Goal: Task Accomplishment & Management: Manage account settings

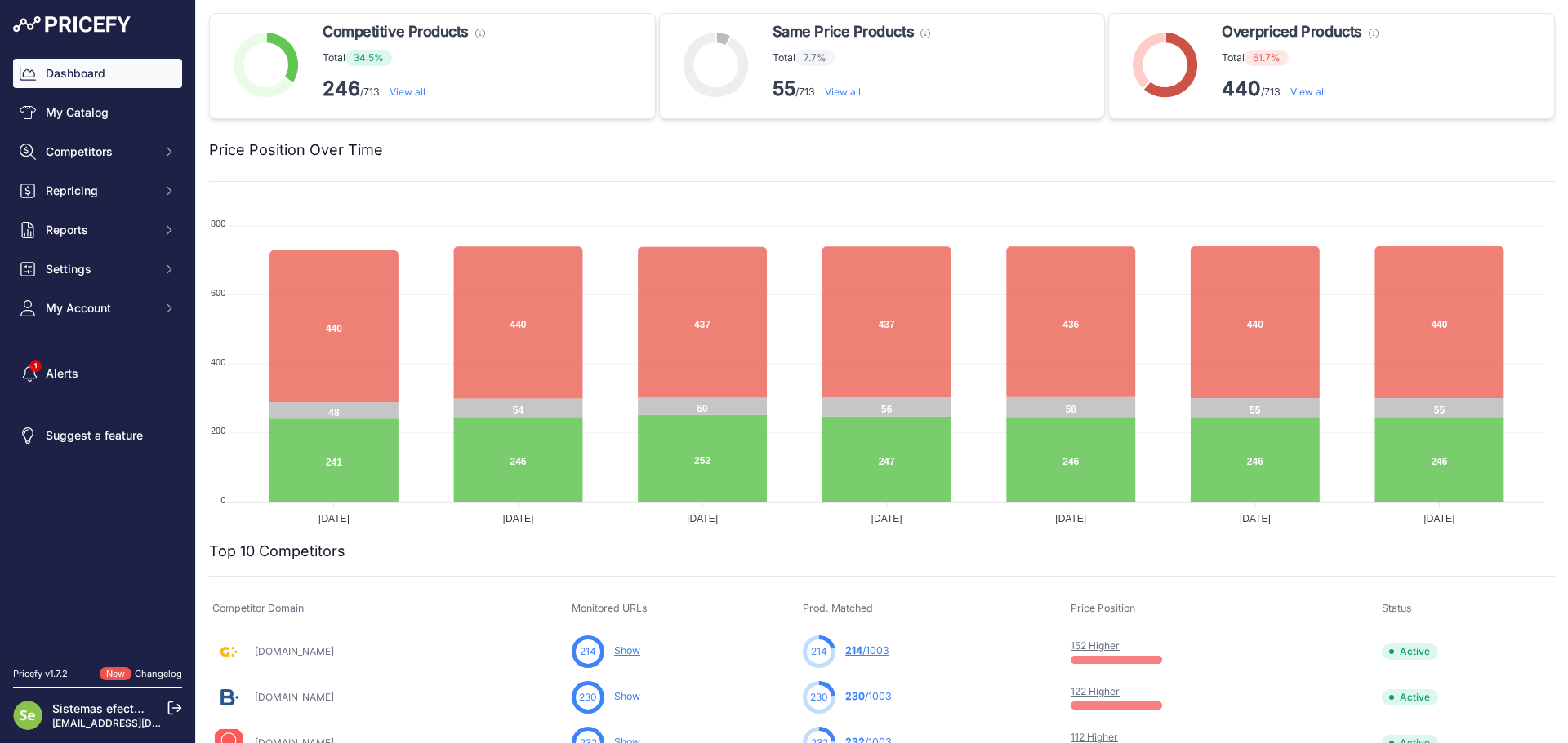
click at [160, 708] on div "Sistemas efectoLed [EMAIL_ADDRESS][DOMAIN_NAME]" at bounding box center [109, 715] width 115 height 29
click at [181, 715] on icon at bounding box center [174, 708] width 15 height 15
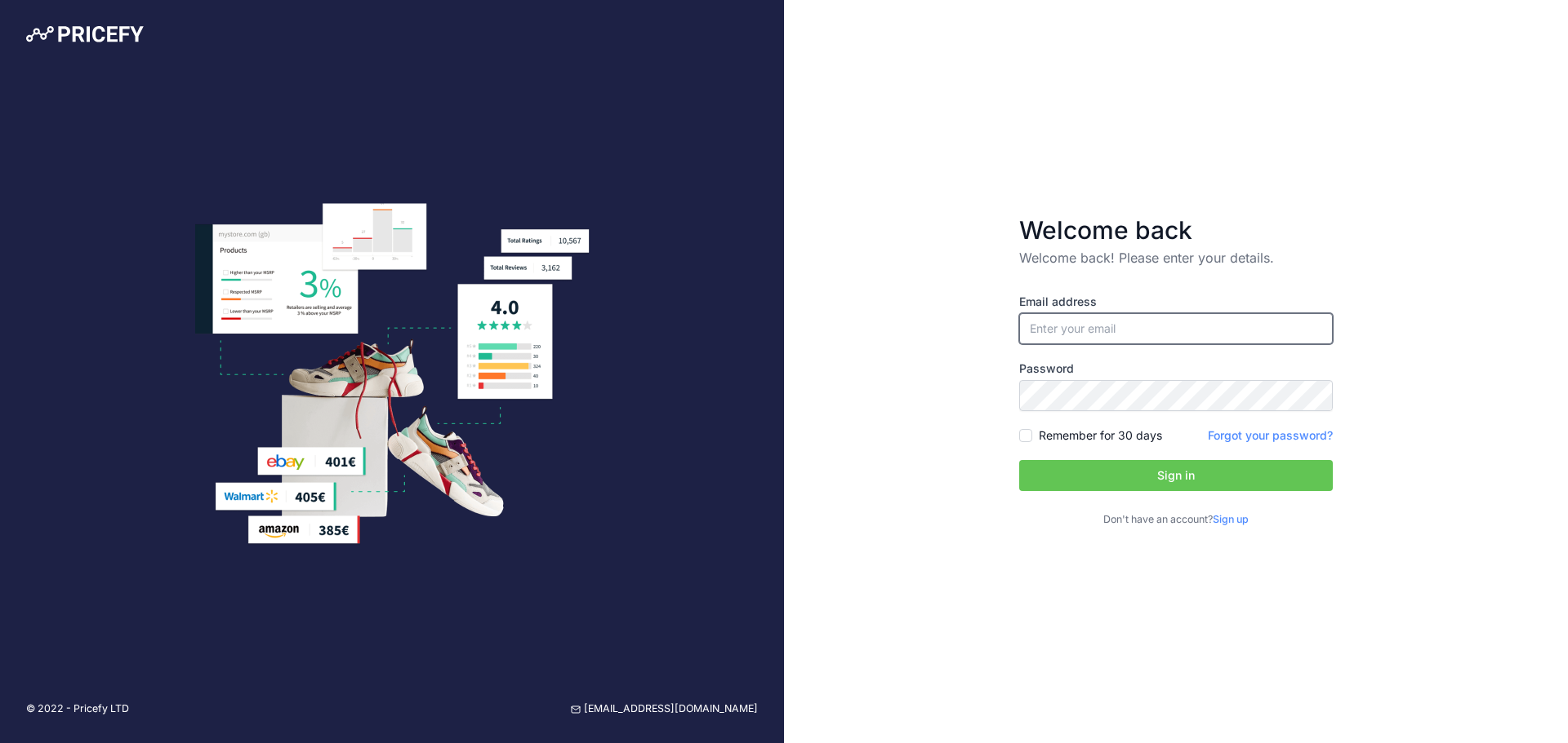
type input "[EMAIL_ADDRESS][DOMAIN_NAME]"
click at [1165, 465] on button "Sign in" at bounding box center [1176, 475] width 314 height 31
